Goal: Find specific page/section

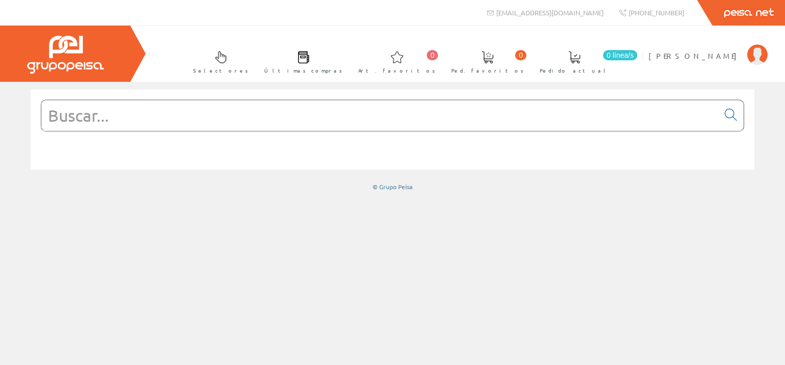
click at [269, 120] on input "text" at bounding box center [379, 115] width 677 height 31
drag, startPoint x: 233, startPoint y: 111, endPoint x: 238, endPoint y: 115, distance: 5.8
paste input "0566048"
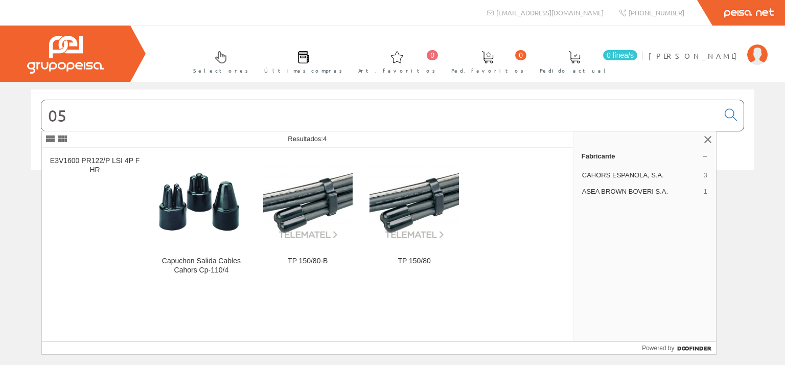
type input "0"
type input "m"
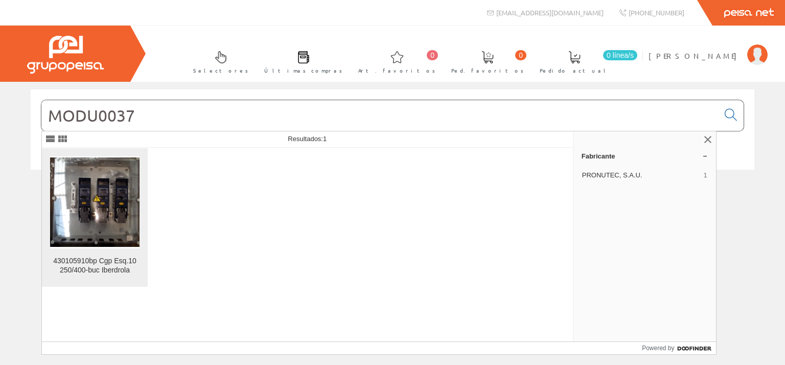
type input "MODU0037"
click at [103, 211] on img at bounding box center [94, 201] width 89 height 89
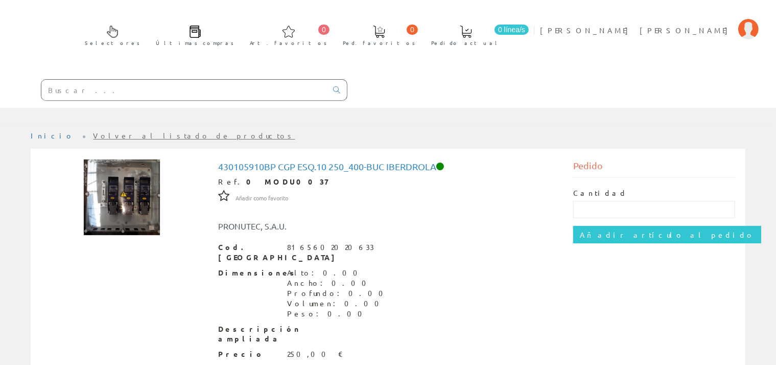
scroll to position [109, 0]
